Goal: Find specific page/section: Find specific page/section

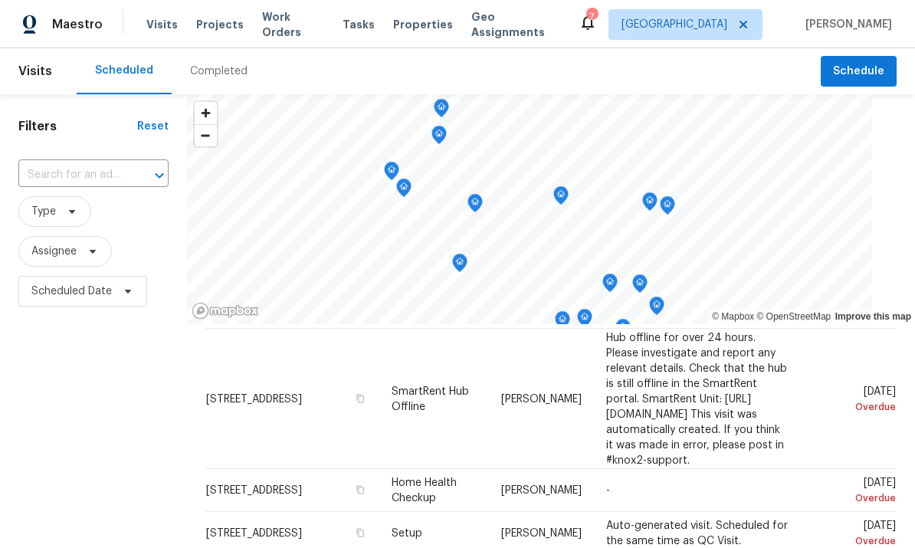
scroll to position [53, 0]
click at [406, 28] on span "Properties" at bounding box center [423, 24] width 60 height 15
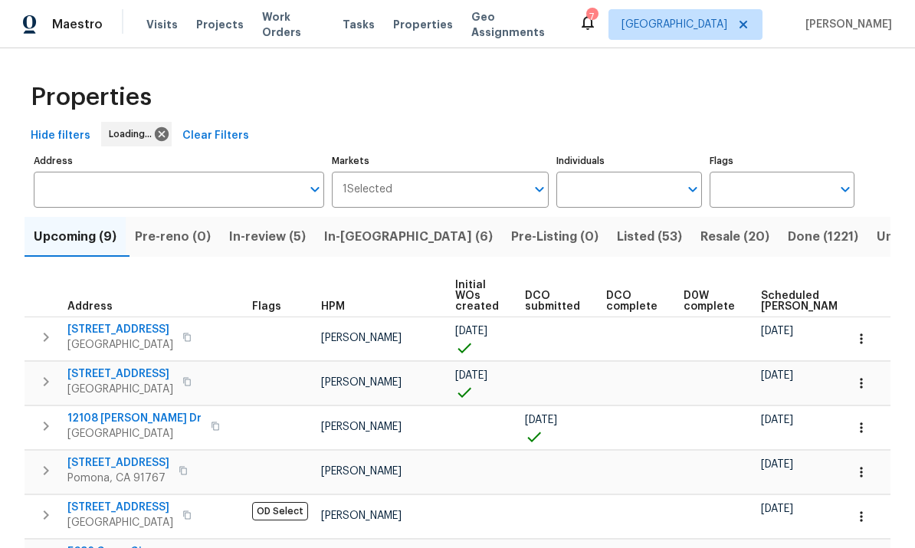
click at [658, 179] on input "Individuals" at bounding box center [618, 190] width 122 height 36
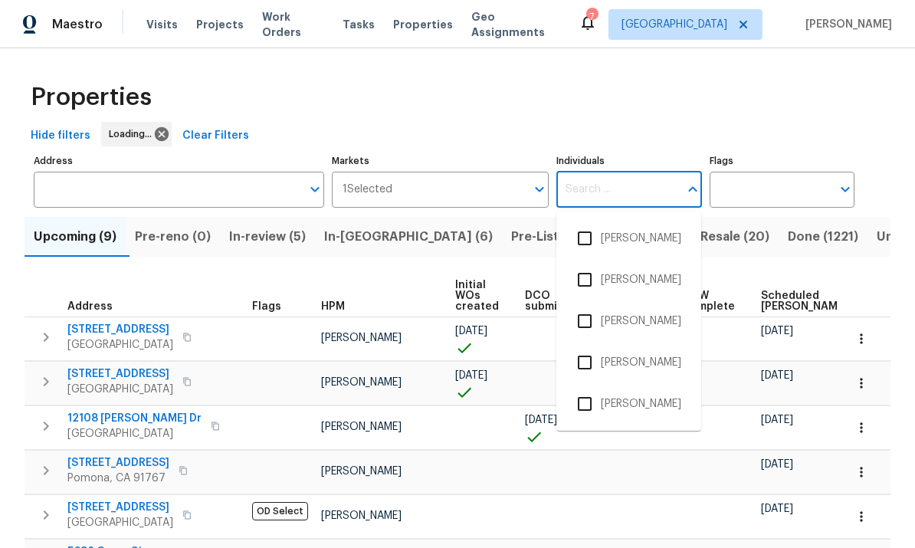
scroll to position [57, 0]
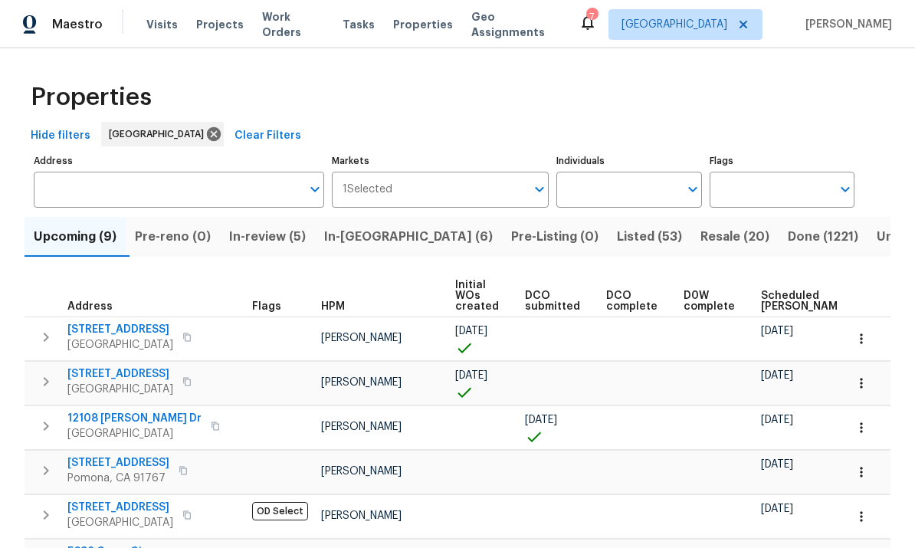
click at [672, 172] on input "Individuals" at bounding box center [618, 190] width 122 height 36
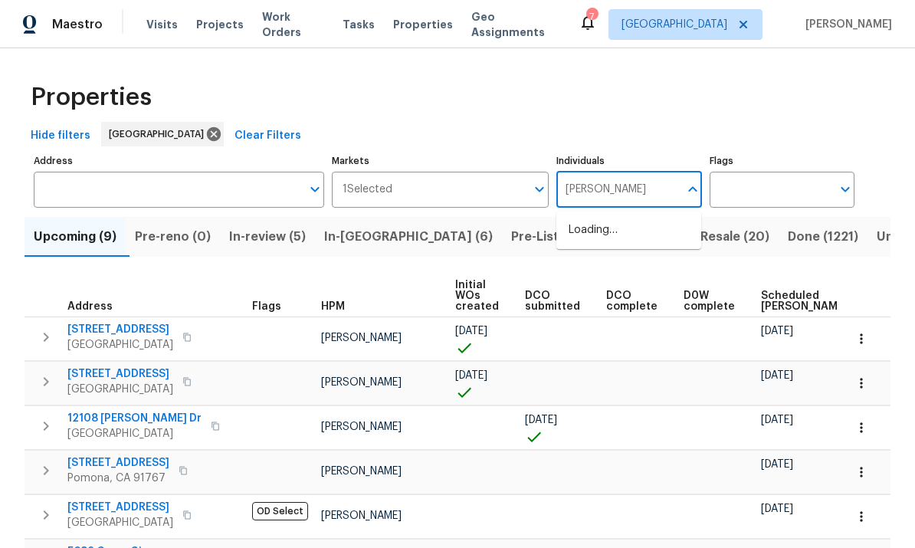
type input "[PERSON_NAME]"
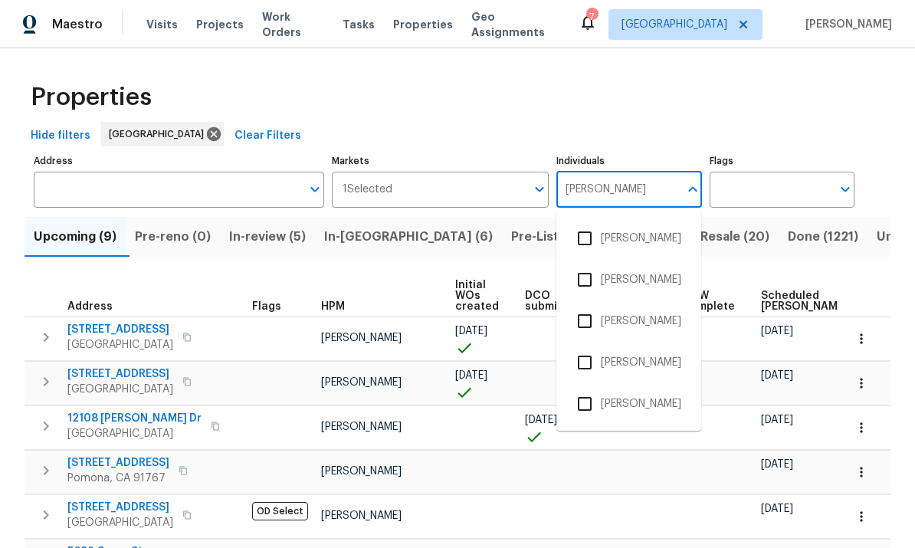
click at [585, 388] on input "checkbox" at bounding box center [585, 404] width 32 height 32
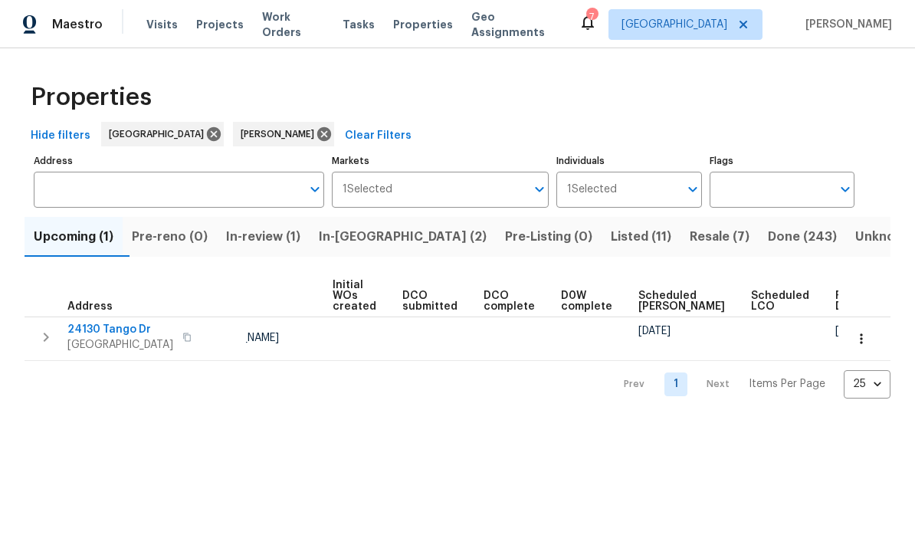
scroll to position [0, 108]
click at [858, 338] on icon "button" at bounding box center [861, 338] width 15 height 15
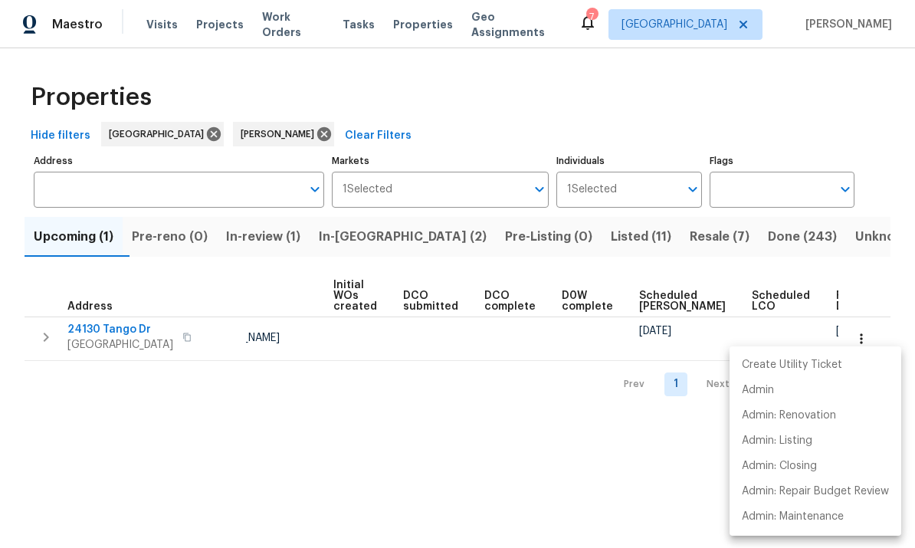
click at [136, 448] on div at bounding box center [457, 274] width 915 height 548
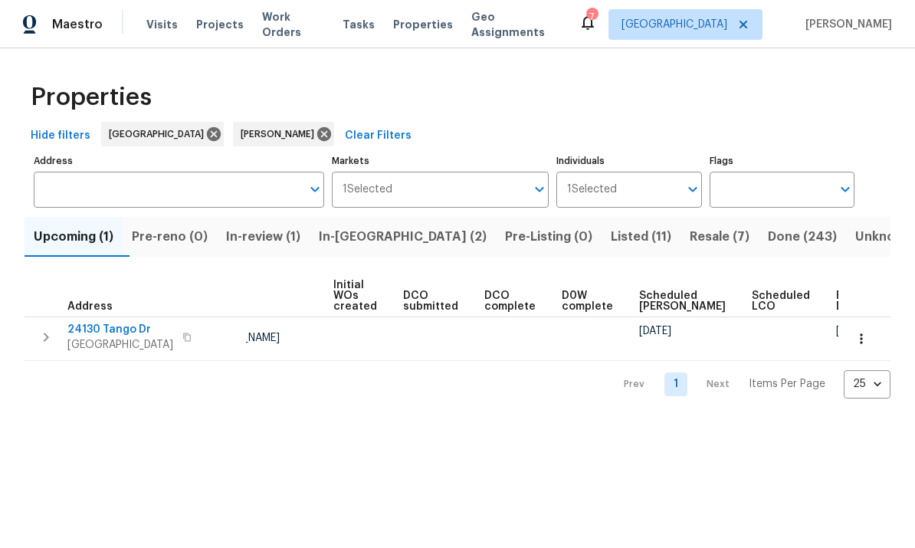
click at [690, 240] on span "Resale (7)" at bounding box center [720, 236] width 60 height 21
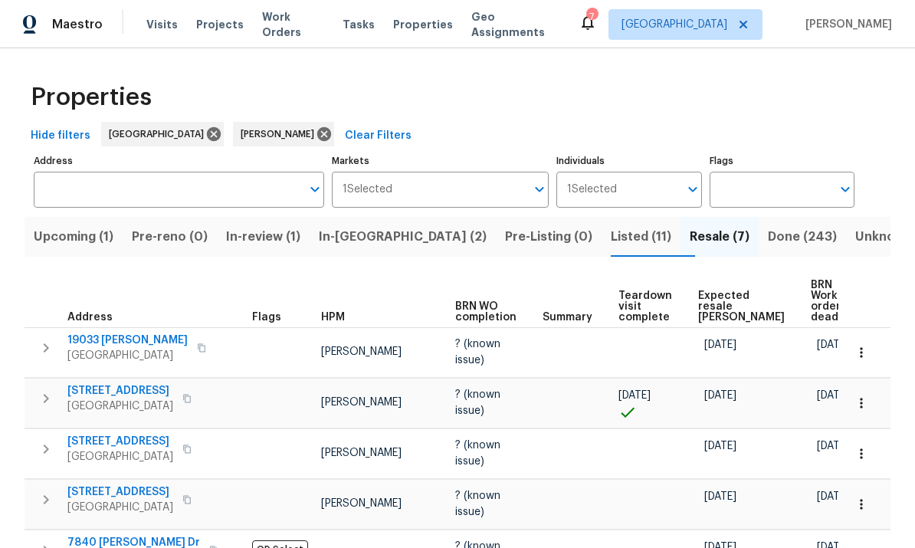
click at [611, 226] on span "Listed (11)" at bounding box center [641, 236] width 61 height 21
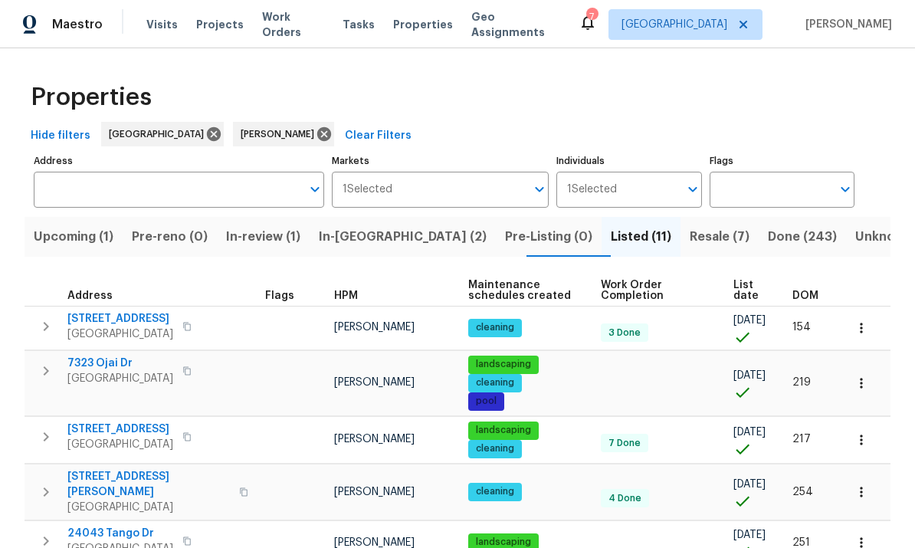
click at [690, 238] on span "Resale (7)" at bounding box center [720, 236] width 60 height 21
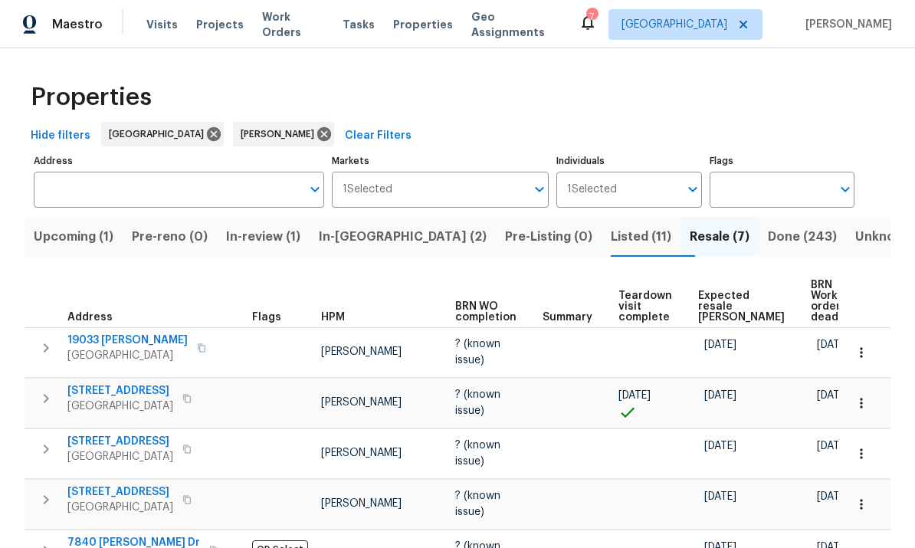
click at [77, 229] on span "Upcoming (1)" at bounding box center [74, 236] width 80 height 21
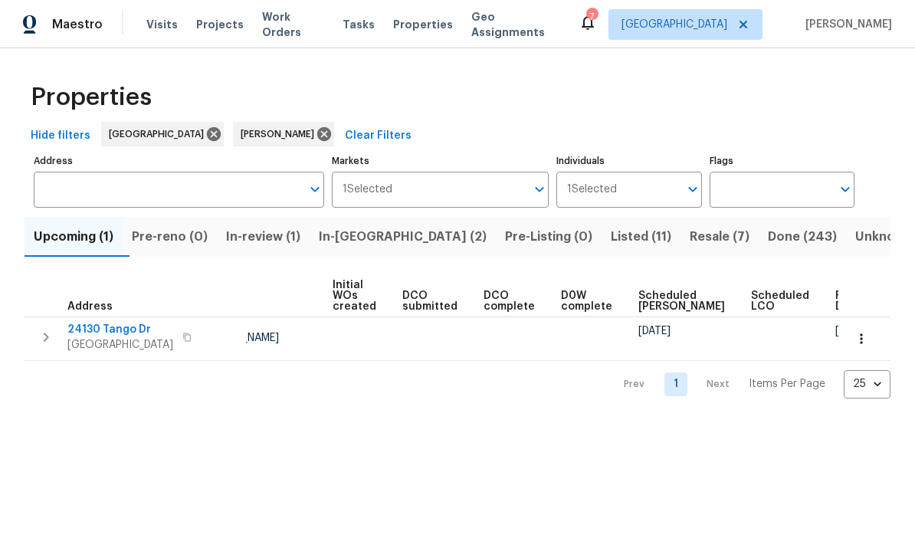
scroll to position [0, 108]
click at [857, 337] on icon "button" at bounding box center [861, 338] width 15 height 15
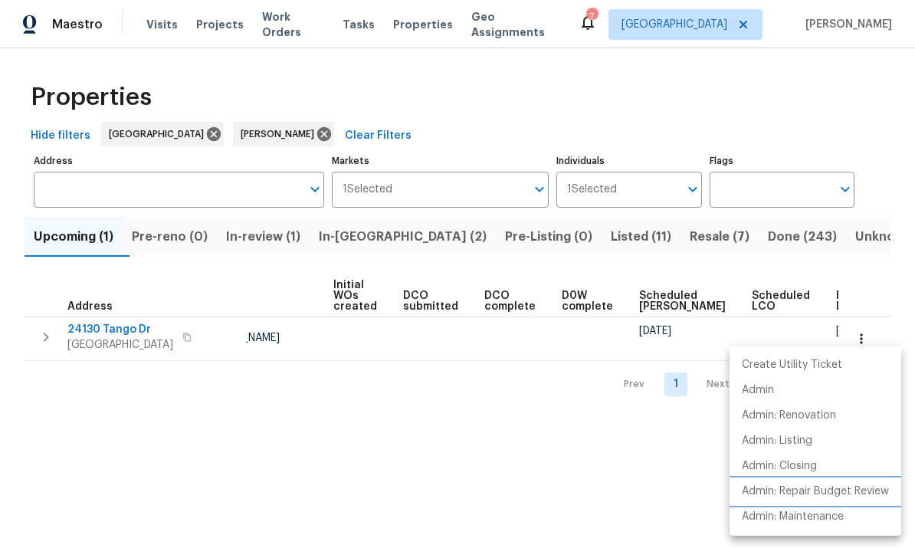
click at [849, 491] on p "Admin: Repair Budget Review" at bounding box center [815, 492] width 147 height 16
